Goal: Task Accomplishment & Management: Manage account settings

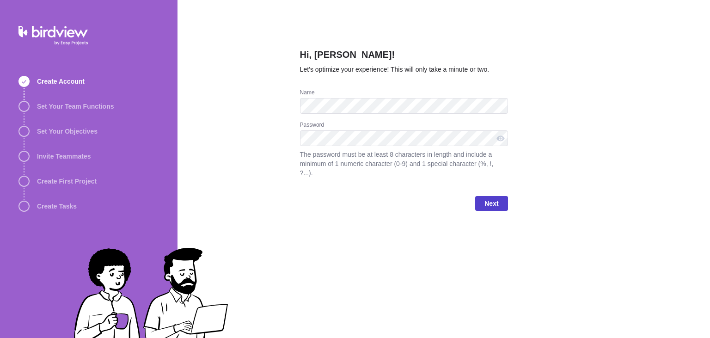
click at [489, 198] on span "Next" at bounding box center [491, 203] width 14 height 11
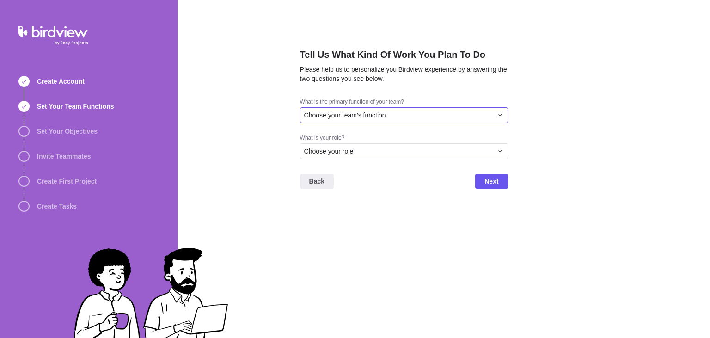
click at [410, 108] on div "Choose your team's function" at bounding box center [404, 115] width 208 height 16
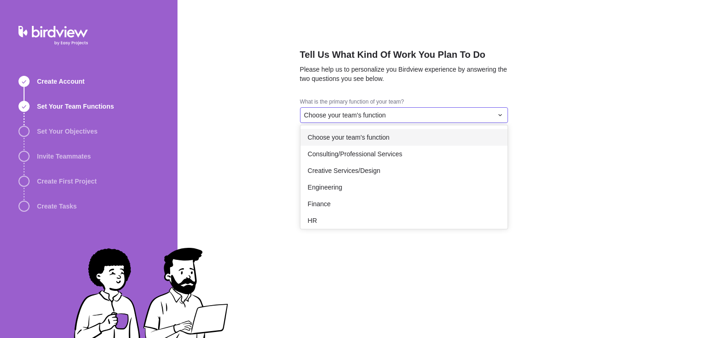
click at [378, 141] on span "Choose your team's function" at bounding box center [349, 137] width 82 height 9
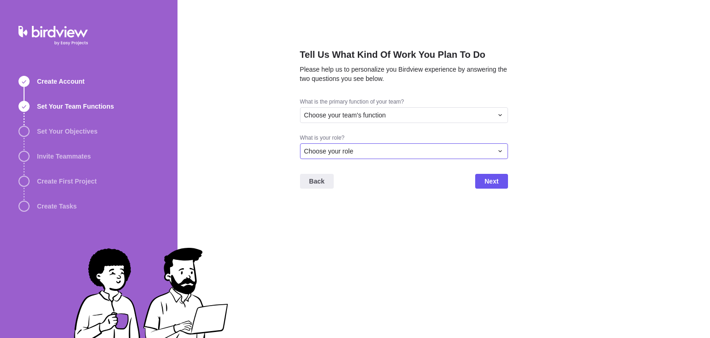
click at [397, 146] on div "Choose your role" at bounding box center [404, 151] width 208 height 16
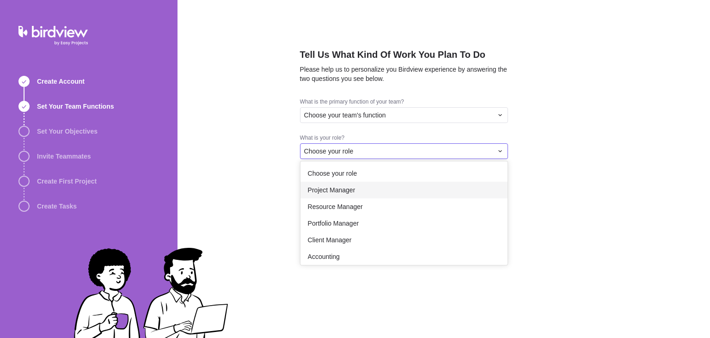
click at [350, 186] on span "Project Manager" at bounding box center [332, 189] width 48 height 9
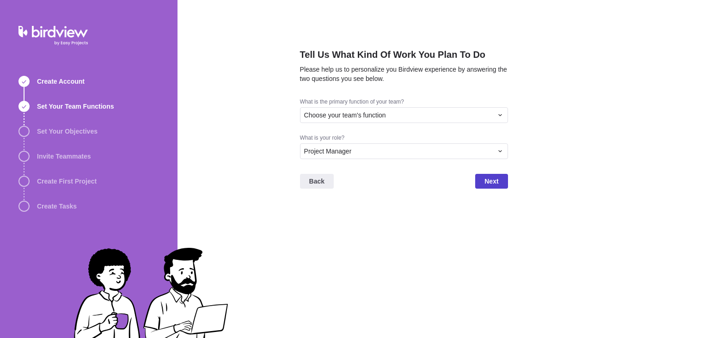
click at [490, 182] on span "Next" at bounding box center [491, 181] width 14 height 11
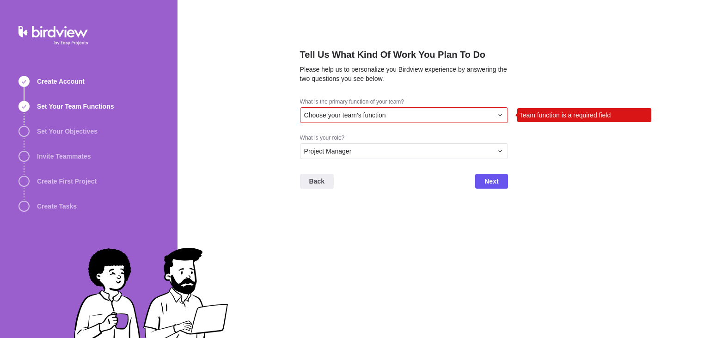
click at [440, 112] on div "Choose your team's function" at bounding box center [398, 114] width 189 height 9
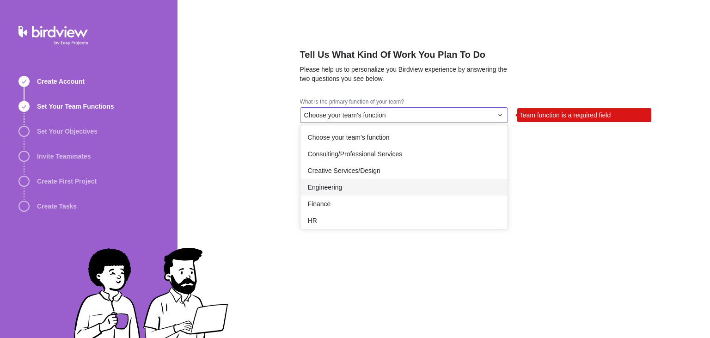
click at [420, 185] on div "Engineering" at bounding box center [403, 187] width 207 height 17
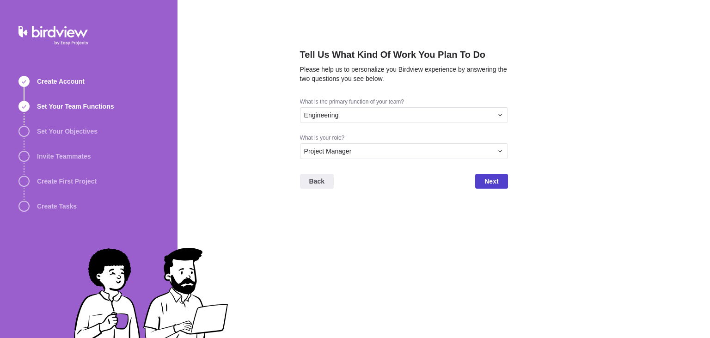
click at [497, 182] on span "Next" at bounding box center [491, 181] width 14 height 11
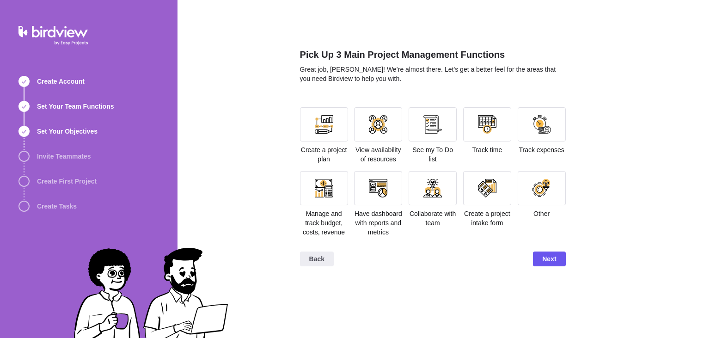
click at [459, 179] on section "Create a project plan View availability of resources See my To Do list Track ti…" at bounding box center [433, 175] width 266 height 137
click at [511, 199] on div at bounding box center [487, 188] width 48 height 34
click at [488, 190] on div at bounding box center [487, 188] width 18 height 18
click at [476, 194] on div at bounding box center [487, 188] width 48 height 34
click at [543, 252] on span "Next" at bounding box center [549, 258] width 32 height 15
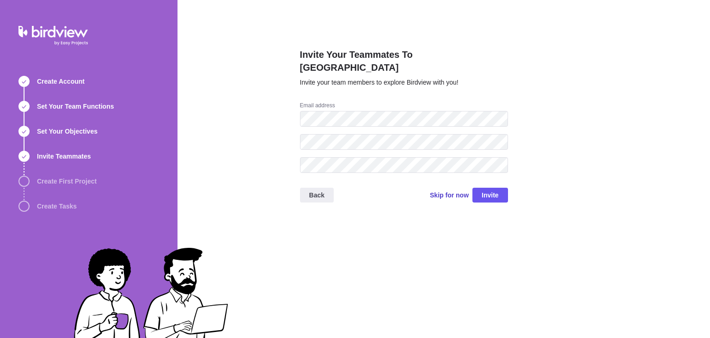
click at [440, 190] on span "Skip for now" at bounding box center [449, 194] width 39 height 9
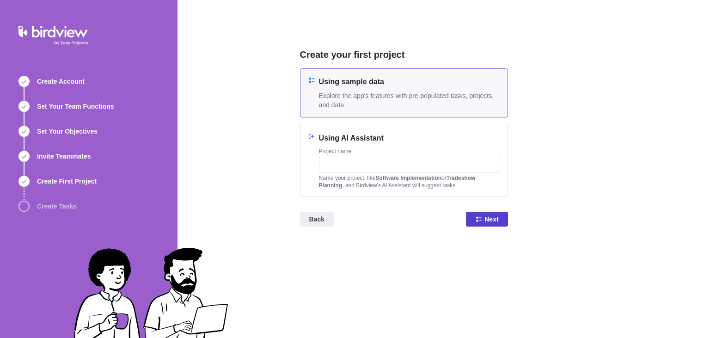
click at [489, 217] on span "Next" at bounding box center [491, 219] width 14 height 11
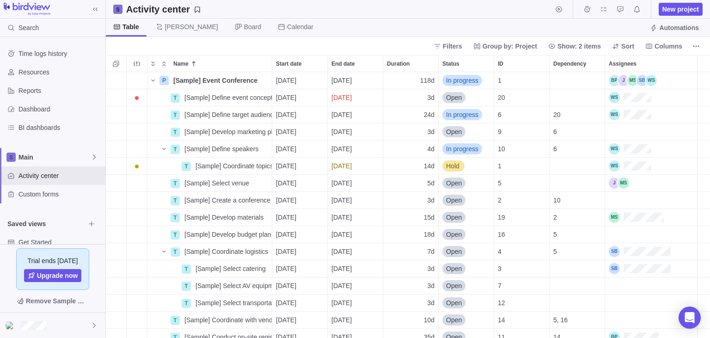
scroll to position [266, 604]
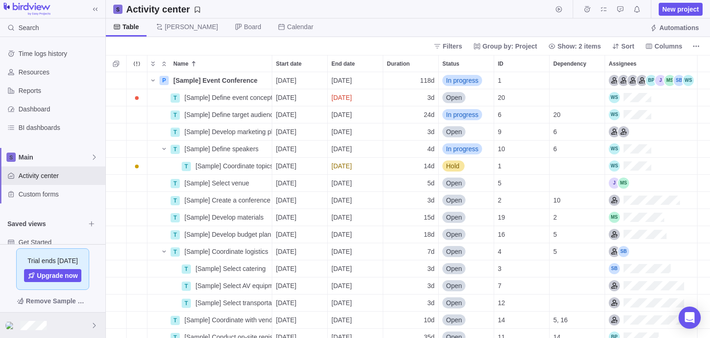
click at [66, 324] on div at bounding box center [52, 324] width 105 height 25
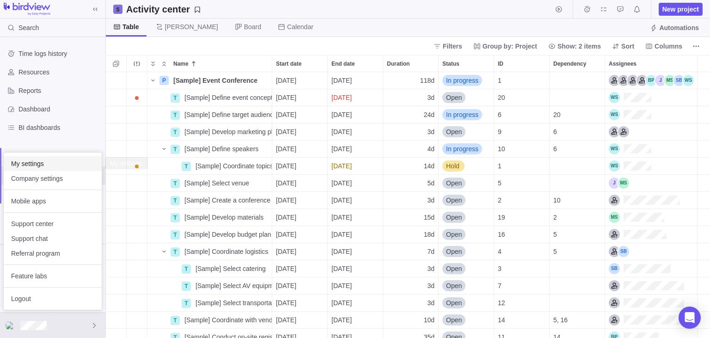
click at [39, 166] on span "My settings" at bounding box center [52, 163] width 83 height 9
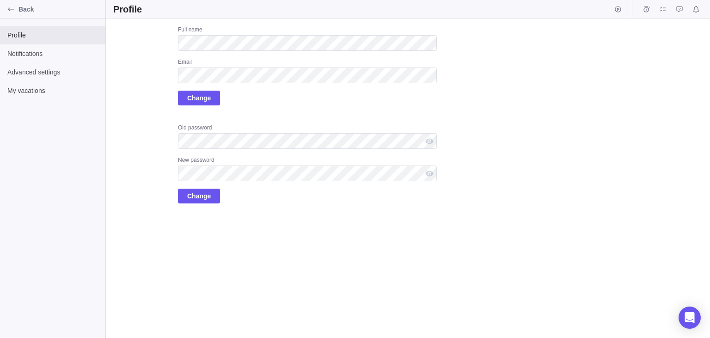
click at [116, 123] on div "Upload Full name Email Change Old password New password Change" at bounding box center [275, 114] width 324 height 177
click at [23, 14] on div "Back" at bounding box center [52, 9] width 105 height 18
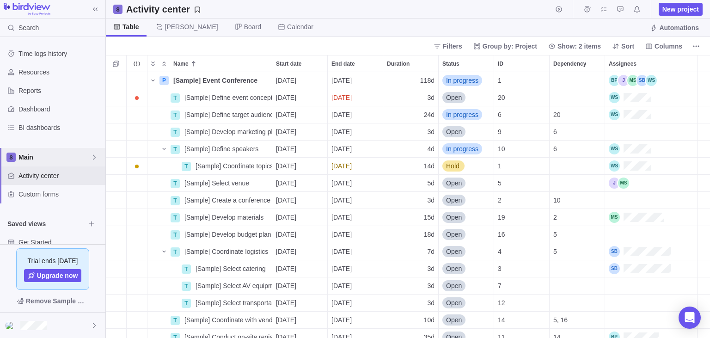
scroll to position [266, 604]
click at [62, 151] on div "Main" at bounding box center [52, 157] width 105 height 18
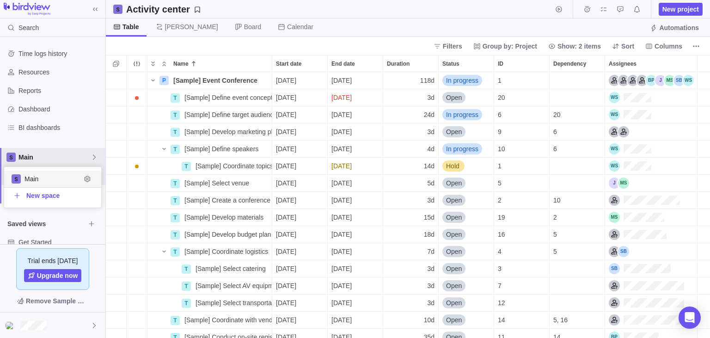
scroll to position [41, 97]
click at [89, 177] on icon "Edit space settings" at bounding box center [87, 178] width 7 height 7
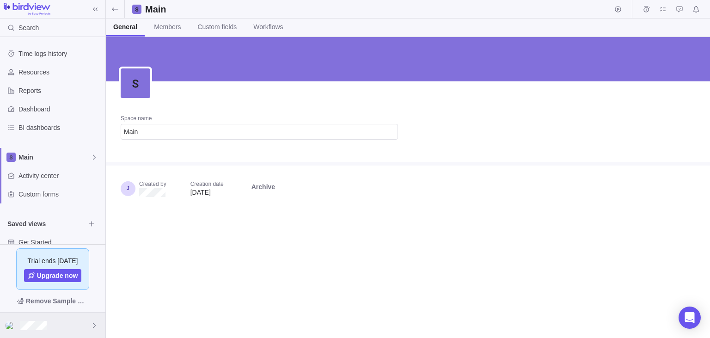
click at [83, 326] on div at bounding box center [52, 324] width 105 height 25
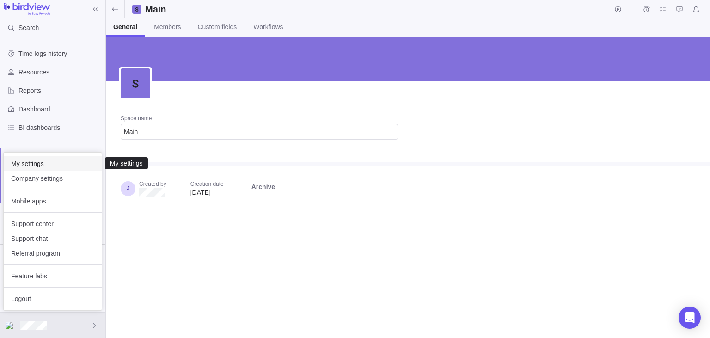
click at [73, 165] on span "My settings" at bounding box center [52, 163] width 83 height 9
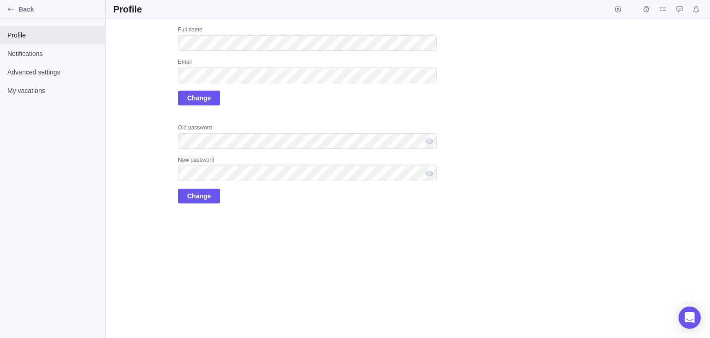
click at [152, 84] on div "Upload Full name Email Change Old password New password Change" at bounding box center [275, 114] width 324 height 177
click at [136, 99] on div "Upload Full name Email Change Old password New password Change" at bounding box center [275, 114] width 324 height 177
click at [156, 117] on div "Upload Full name Email Change Old password New password Change" at bounding box center [275, 114] width 324 height 177
